Goal: Task Accomplishment & Management: Manage account settings

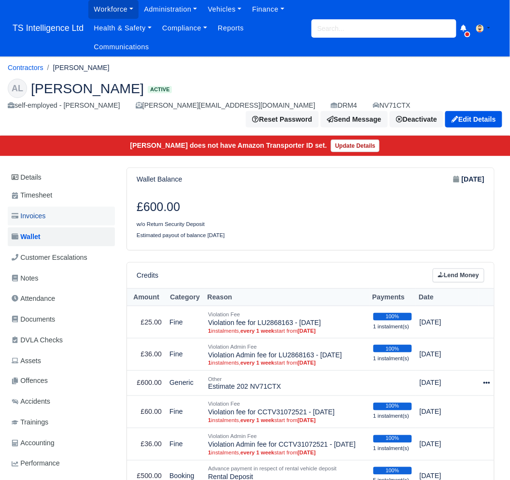
click at [39, 217] on span "Invoices" at bounding box center [29, 216] width 34 height 11
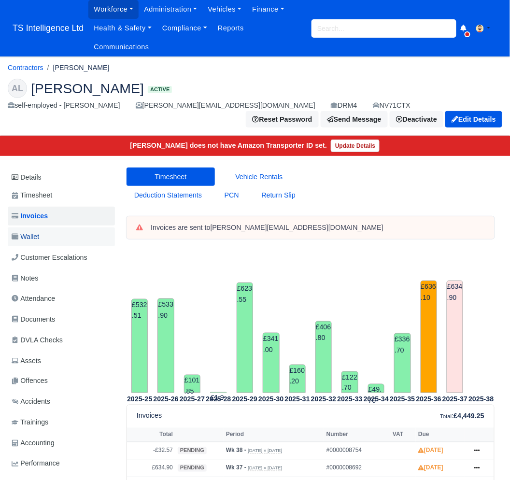
click at [39, 236] on span "Wallet" at bounding box center [26, 236] width 28 height 11
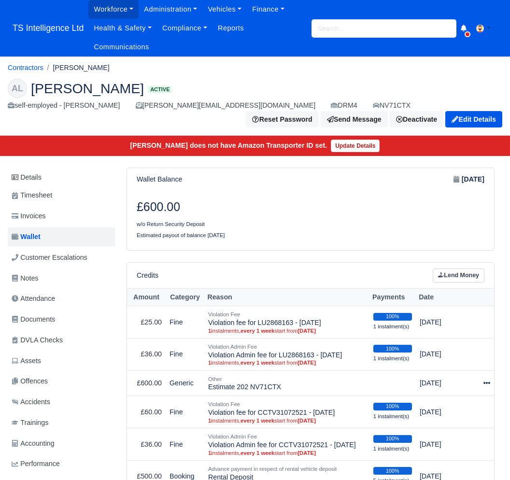
scroll to position [143, 0]
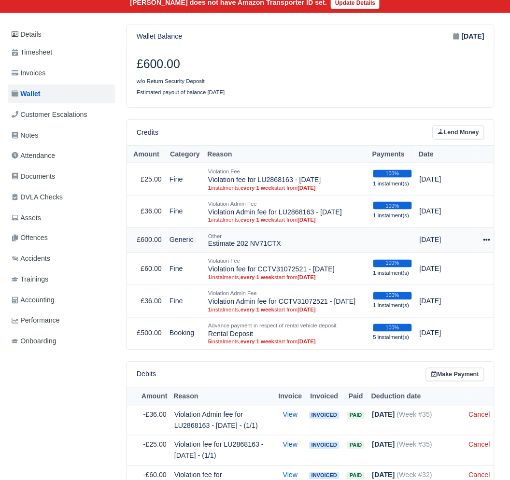
click at [486, 238] on icon at bounding box center [487, 240] width 7 height 7
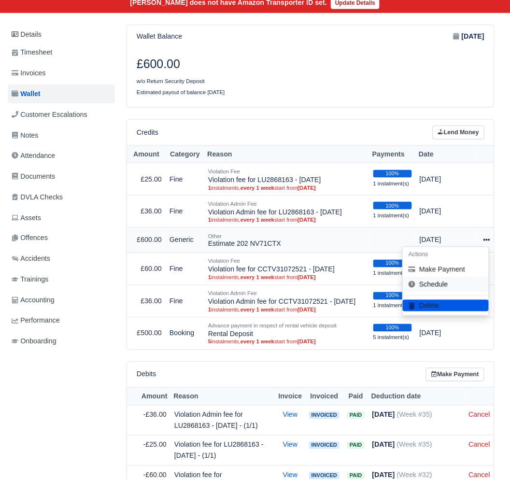
click at [447, 285] on link "Schedule" at bounding box center [446, 284] width 86 height 15
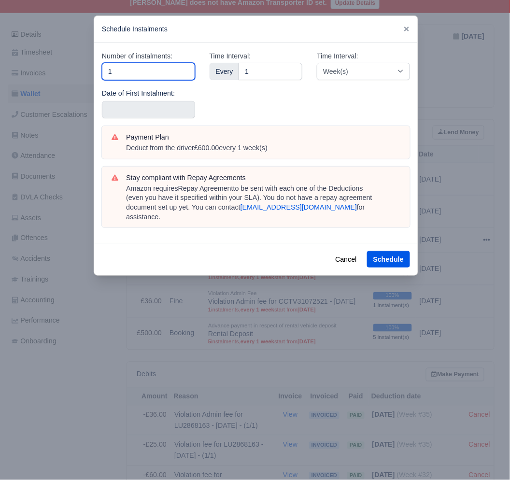
click at [131, 73] on input "1" at bounding box center [148, 71] width 93 height 17
click at [347, 251] on button "Cancel" at bounding box center [346, 259] width 34 height 16
click at [346, 251] on button "Cancel" at bounding box center [346, 259] width 34 height 16
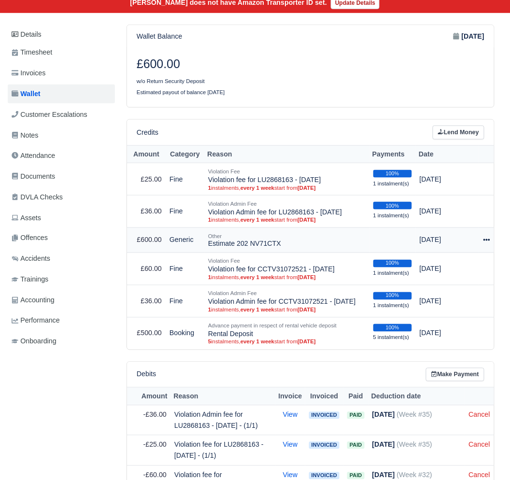
click at [486, 240] on icon at bounding box center [487, 240] width 7 height 7
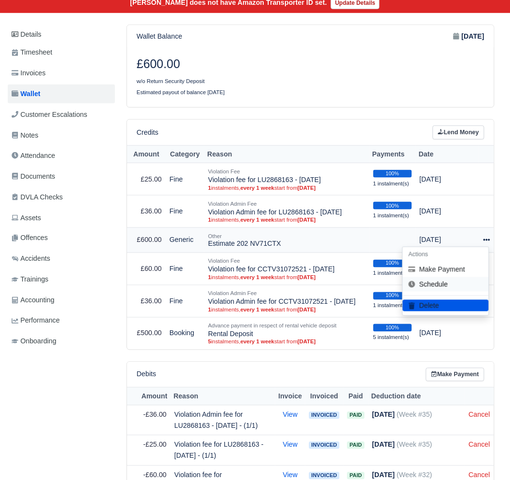
click at [437, 289] on link "Schedule" at bounding box center [446, 284] width 86 height 15
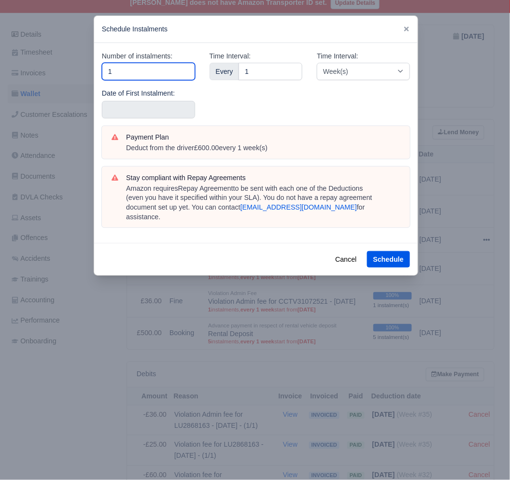
click at [138, 73] on input "1" at bounding box center [148, 71] width 93 height 17
type input "6"
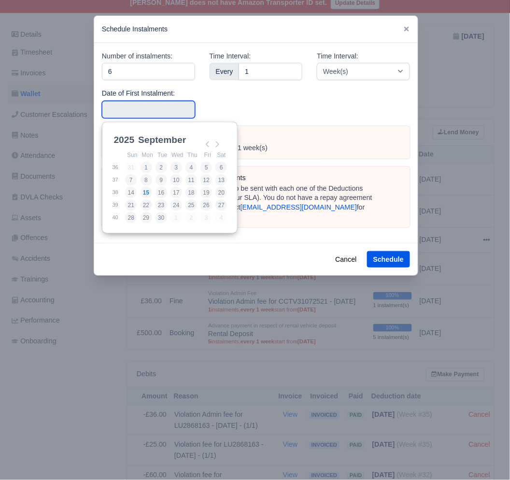
click at [121, 108] on input "Use the arrow keys to pick a date" at bounding box center [148, 109] width 93 height 17
type input "2025-08-30"
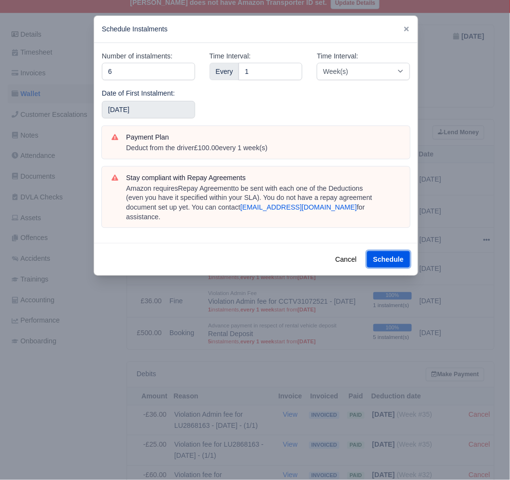
click at [396, 251] on button "Schedule" at bounding box center [388, 259] width 43 height 16
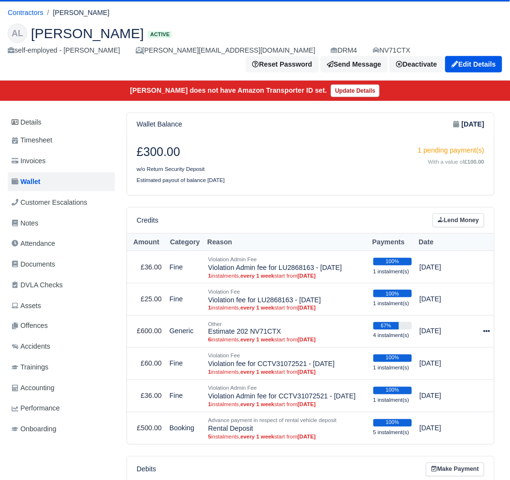
scroll to position [117, 0]
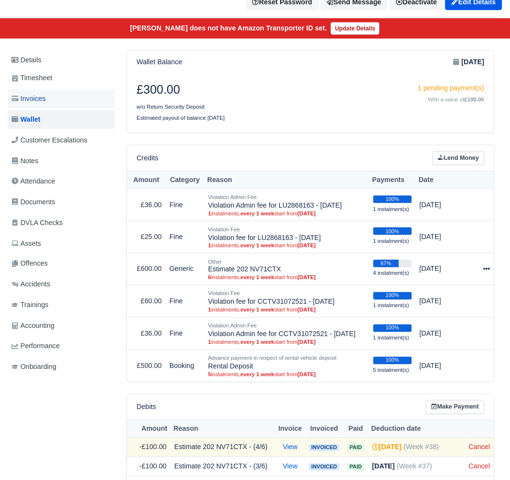
click at [41, 101] on span "Invoices" at bounding box center [29, 98] width 34 height 11
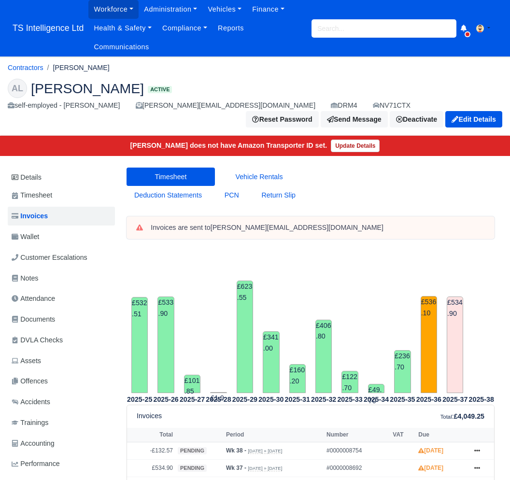
scroll to position [145, 0]
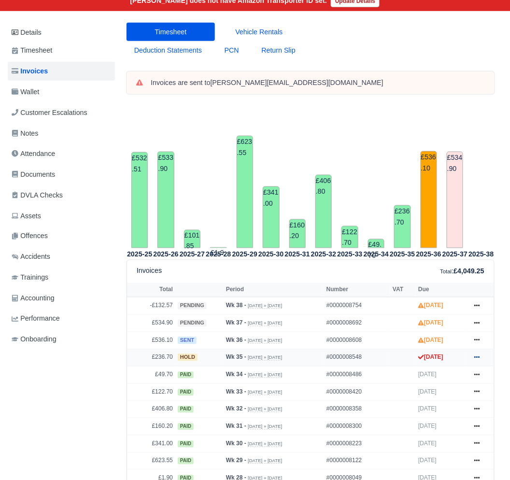
click at [480, 359] on icon at bounding box center [477, 358] width 6 height 2
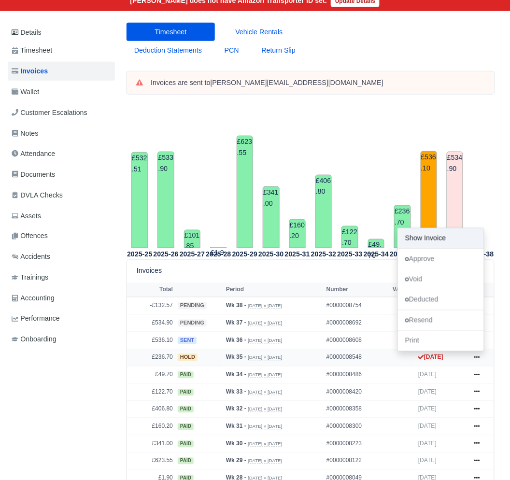
click at [420, 236] on link "Show Invoice" at bounding box center [441, 239] width 86 height 20
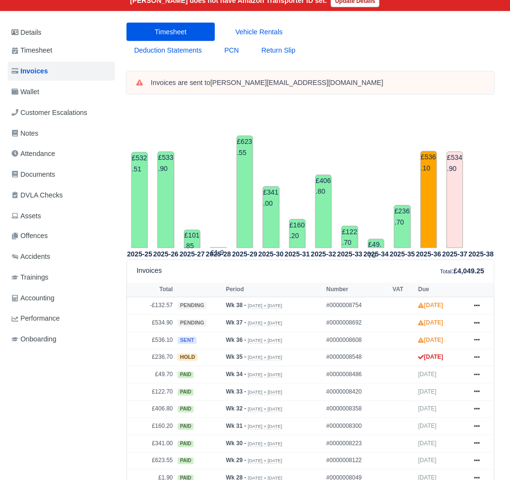
scroll to position [148, 0]
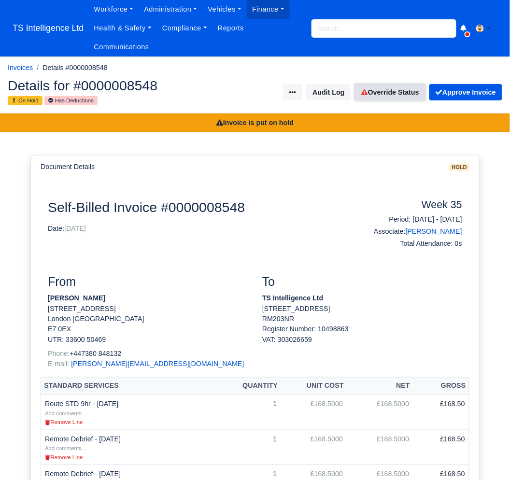
click at [375, 90] on link "Override Status" at bounding box center [390, 92] width 71 height 16
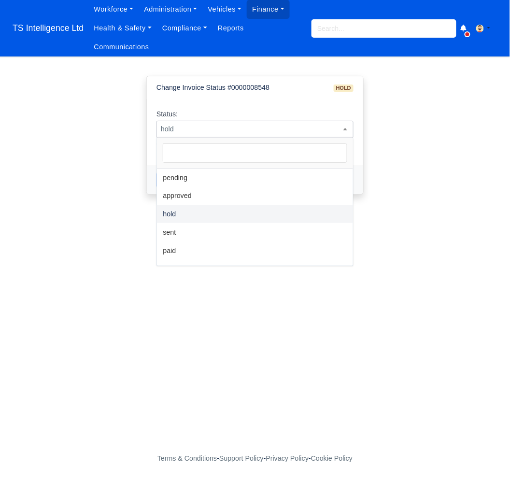
click at [285, 127] on span "hold" at bounding box center [255, 129] width 196 height 12
select select "sent"
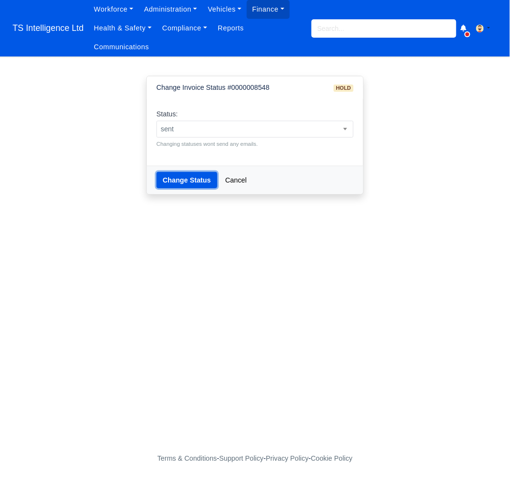
click at [185, 179] on button "Change Status" at bounding box center [187, 180] width 61 height 16
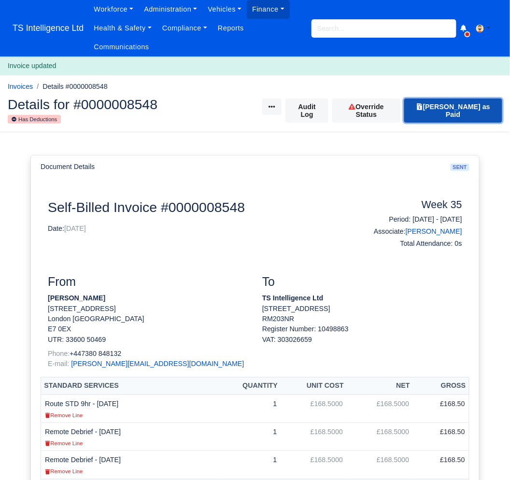
click at [471, 105] on button "[PERSON_NAME] as Paid" at bounding box center [453, 111] width 98 height 24
